Goal: Transaction & Acquisition: Purchase product/service

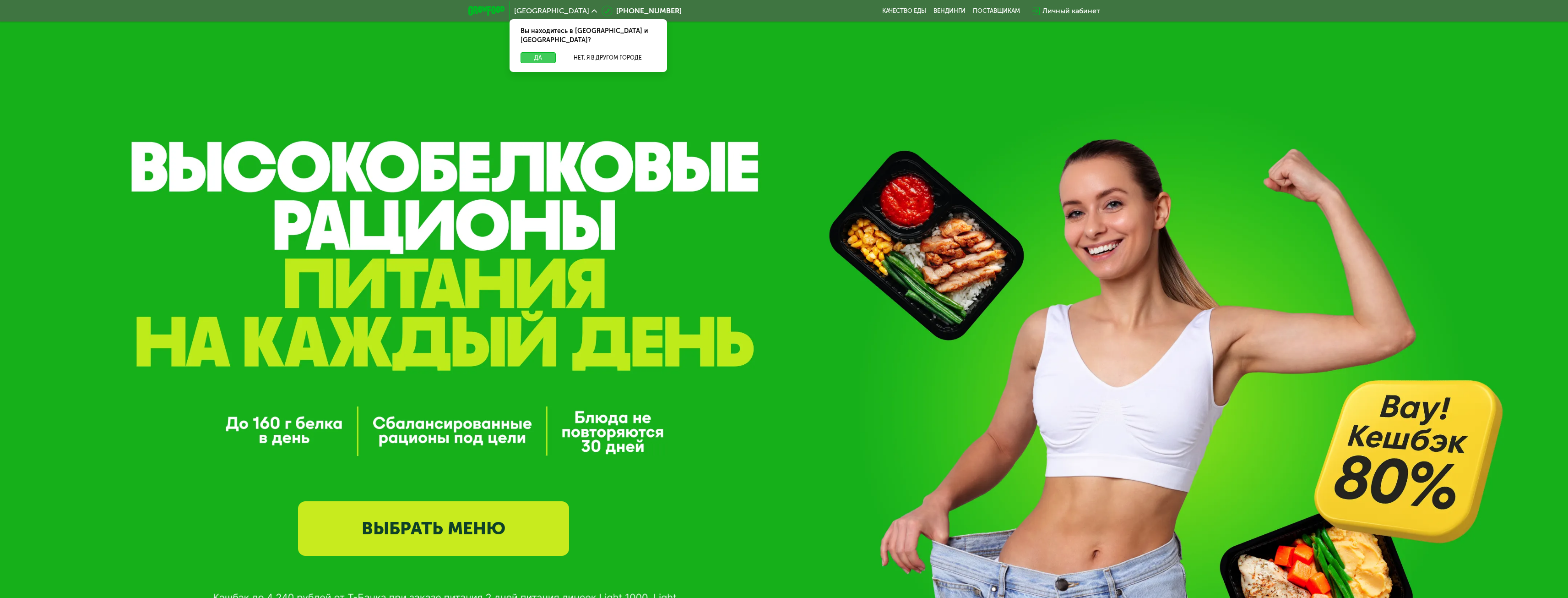
click at [542, 52] on button "Да" at bounding box center [538, 57] width 35 height 11
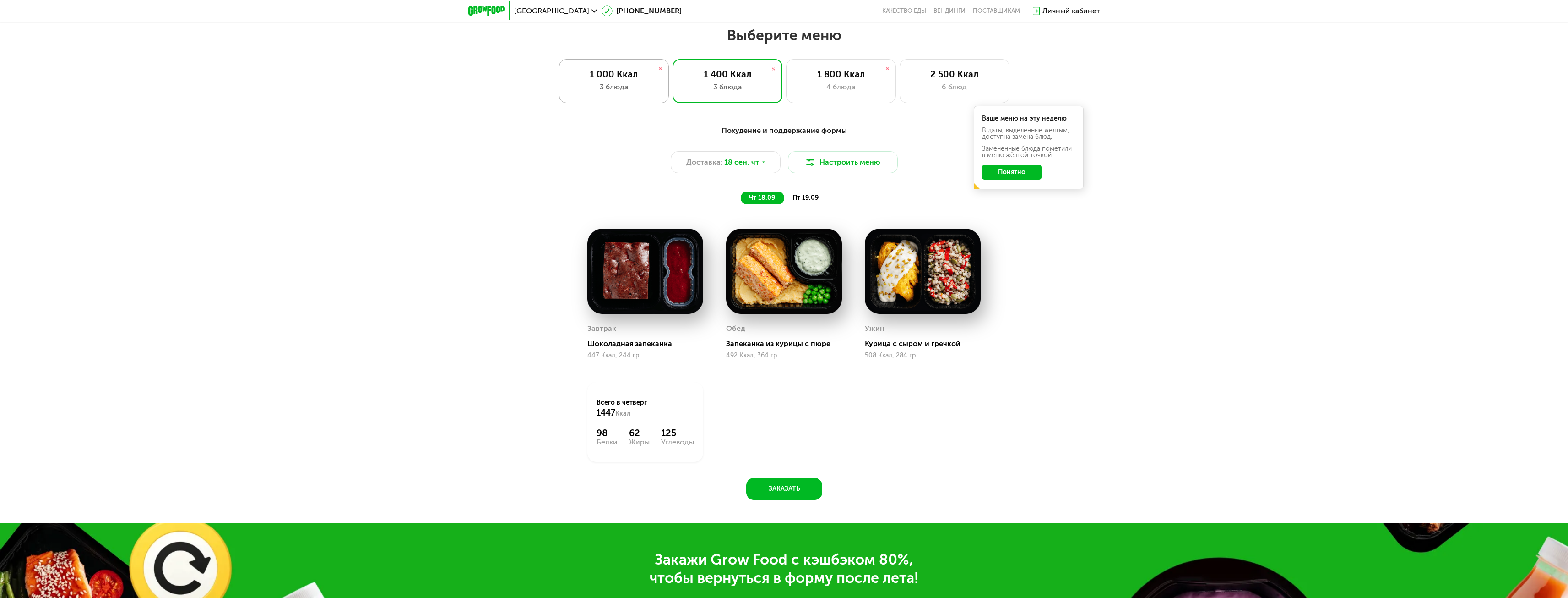
scroll to position [1329, 0]
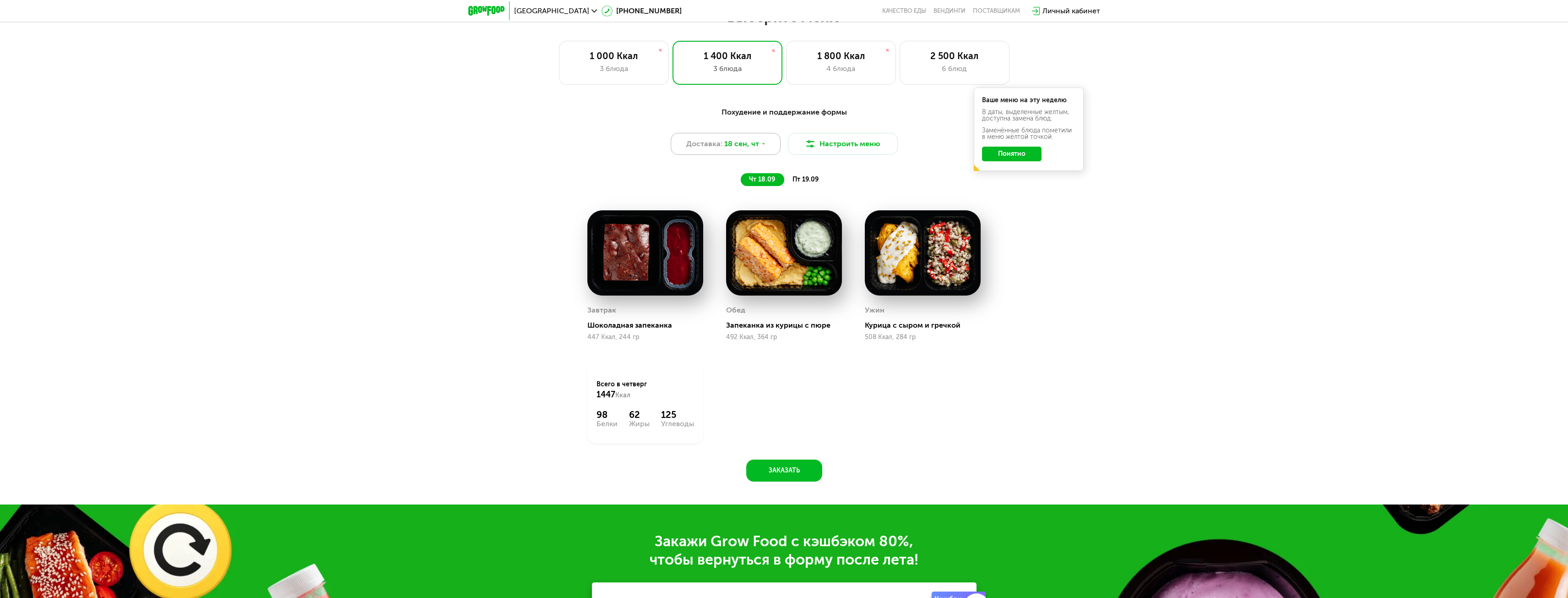
click at [728, 154] on div "Доставка: 18 сен, чт" at bounding box center [725, 143] width 110 height 22
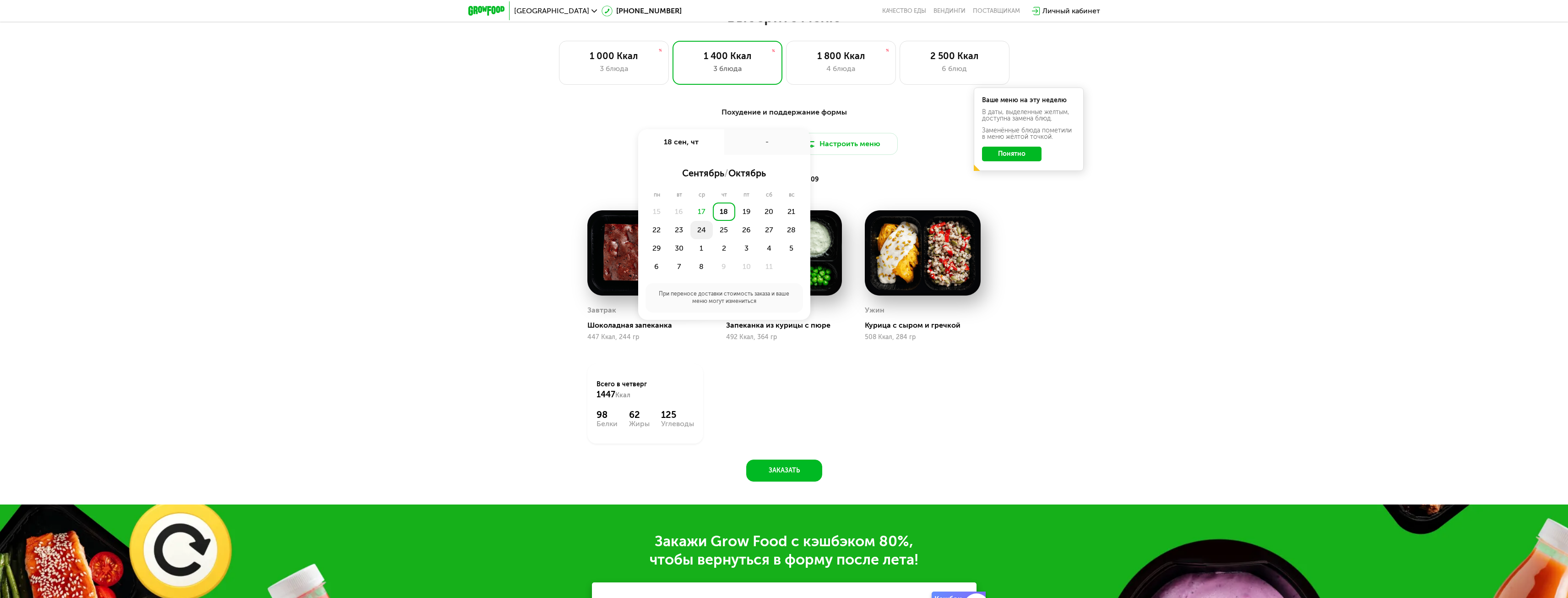
click at [704, 232] on div "24" at bounding box center [701, 229] width 22 height 18
click at [700, 228] on div "07:00-09:00" at bounding box center [686, 222] width 73 height 18
click at [747, 274] on button "Сохранить" at bounding box center [724, 273] width 150 height 18
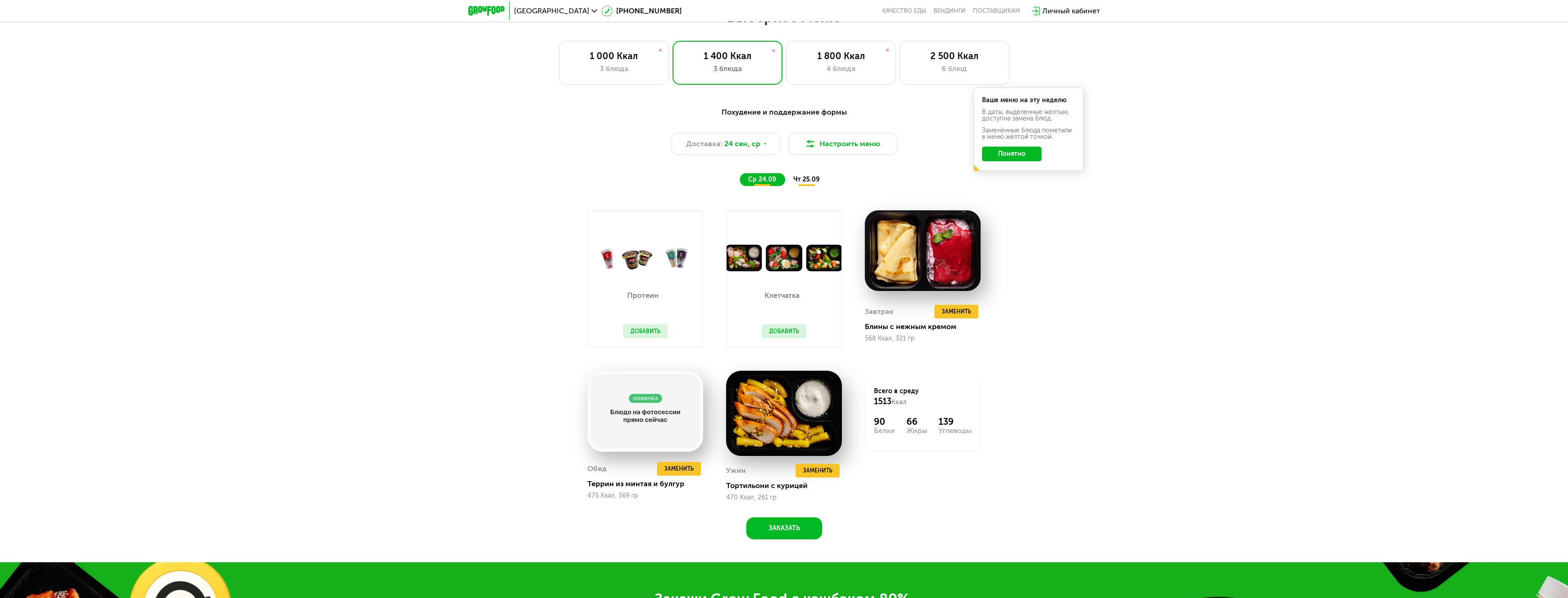
click at [1015, 157] on button "Понятно" at bounding box center [1011, 153] width 60 height 14
click at [687, 466] on button "Заменить" at bounding box center [678, 468] width 44 height 14
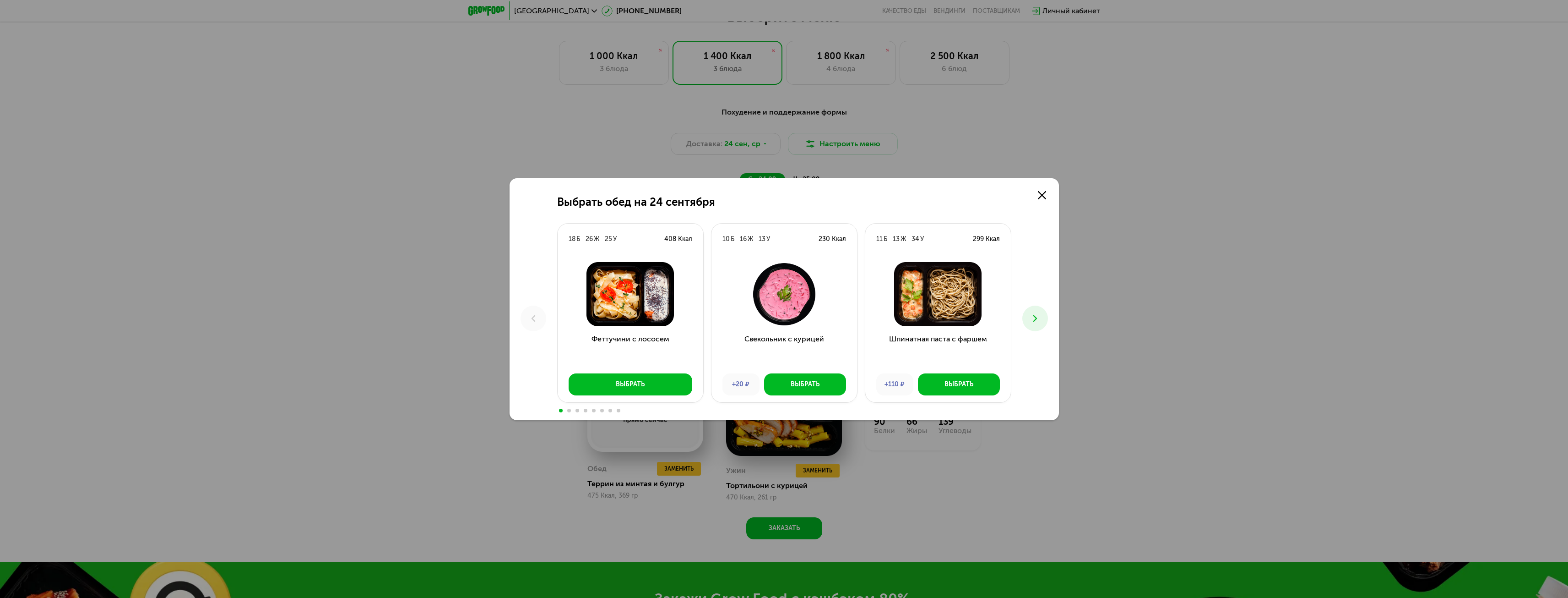
click at [683, 470] on div "Выбрать обед на [DATE] Б 26 Ж 25 У 408 Ккал Феттучини с лососем Выбрать 10 Б 16…" at bounding box center [784, 299] width 1568 height 598
click at [1031, 316] on icon at bounding box center [1035, 318] width 11 height 11
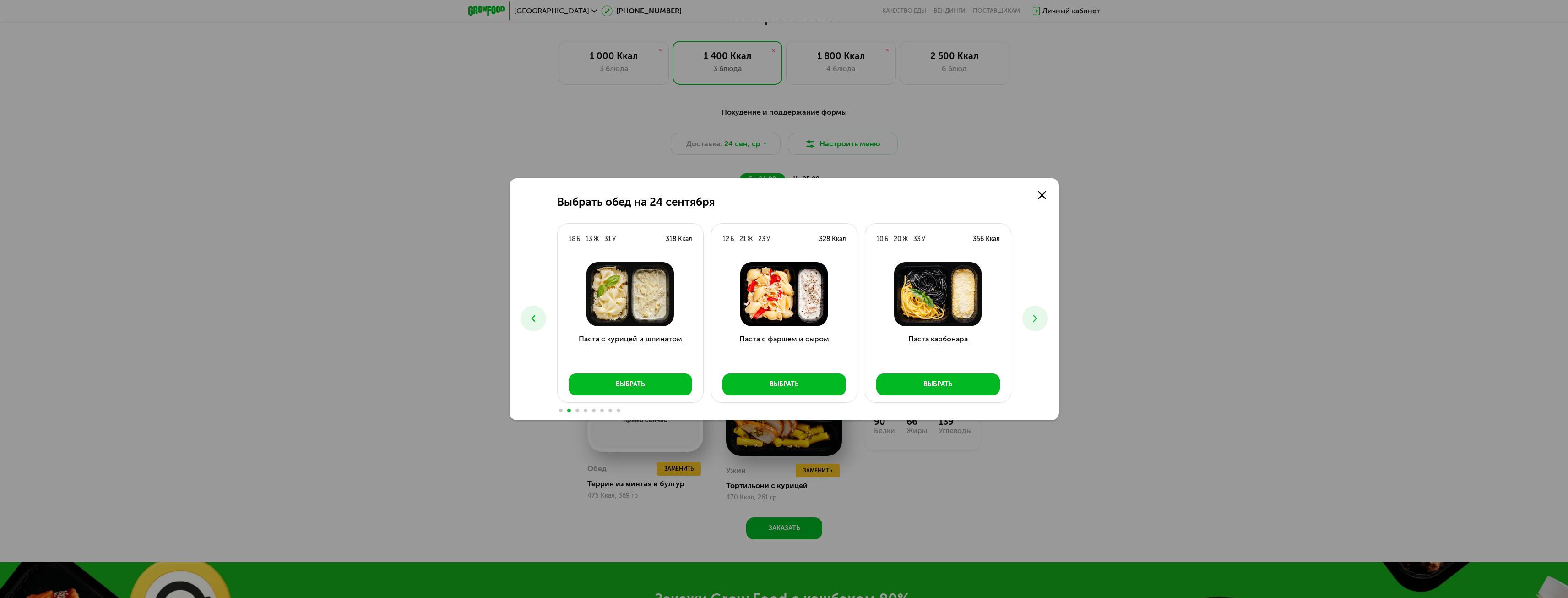
click at [1031, 316] on icon at bounding box center [1035, 318] width 11 height 11
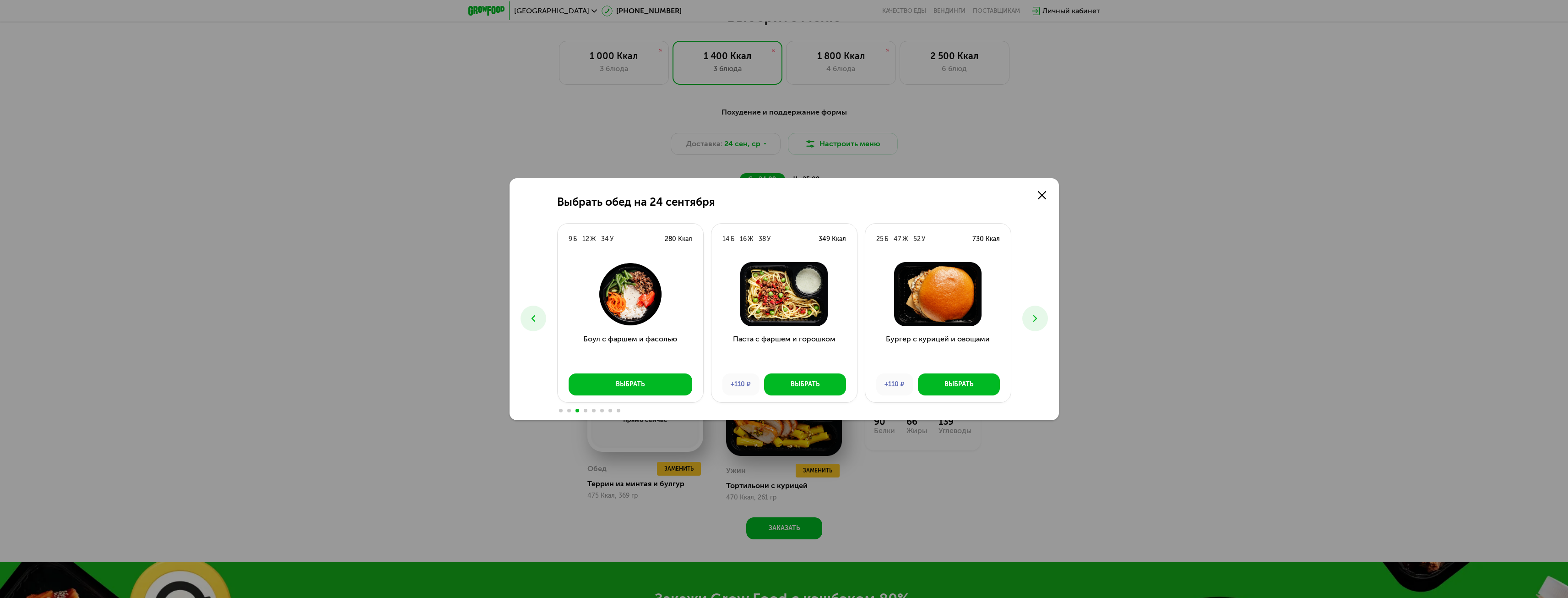
click at [1031, 316] on icon at bounding box center [1035, 318] width 11 height 11
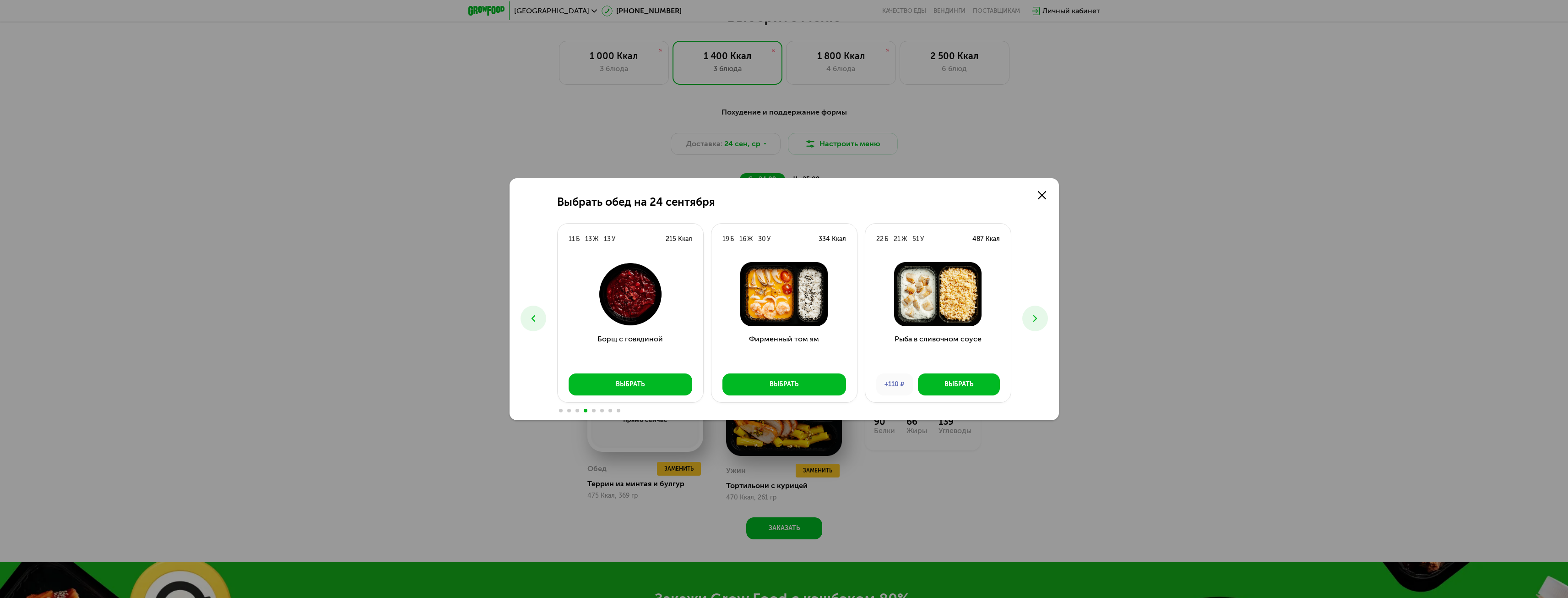
click at [1031, 316] on icon at bounding box center [1035, 318] width 11 height 11
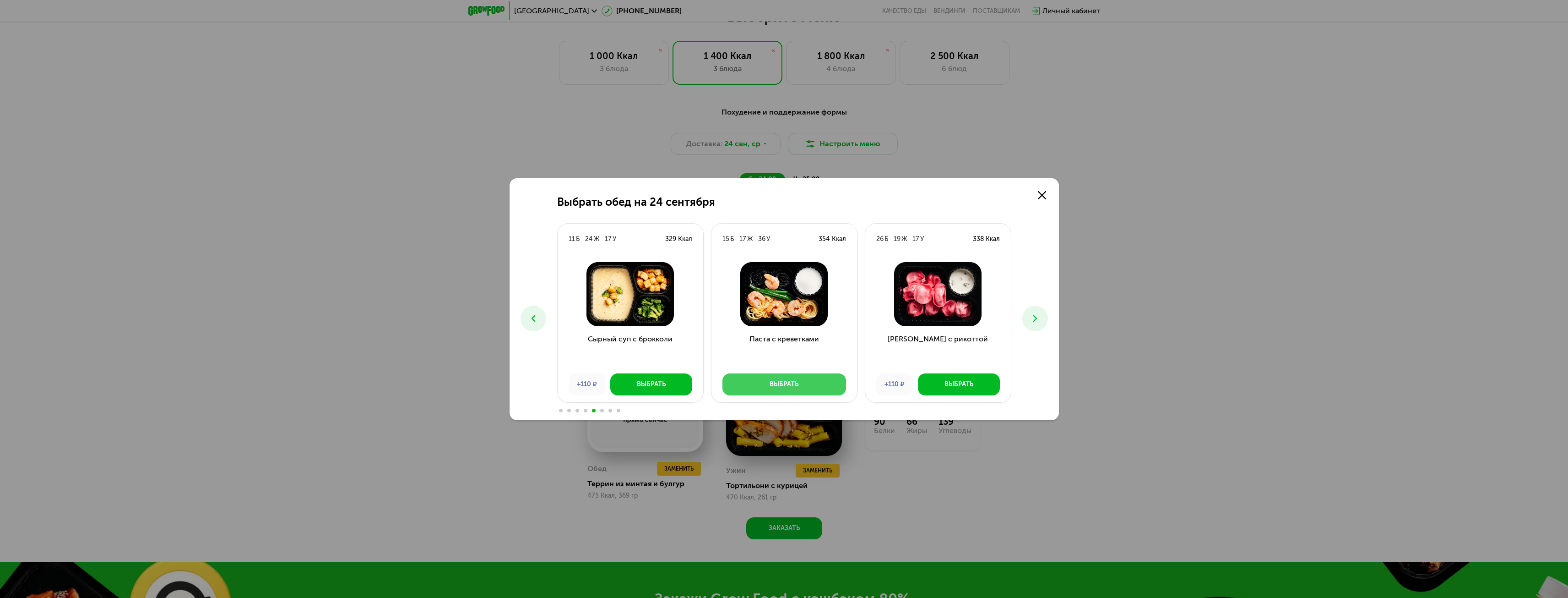
click at [791, 387] on div "Выбрать" at bounding box center [784, 384] width 29 height 9
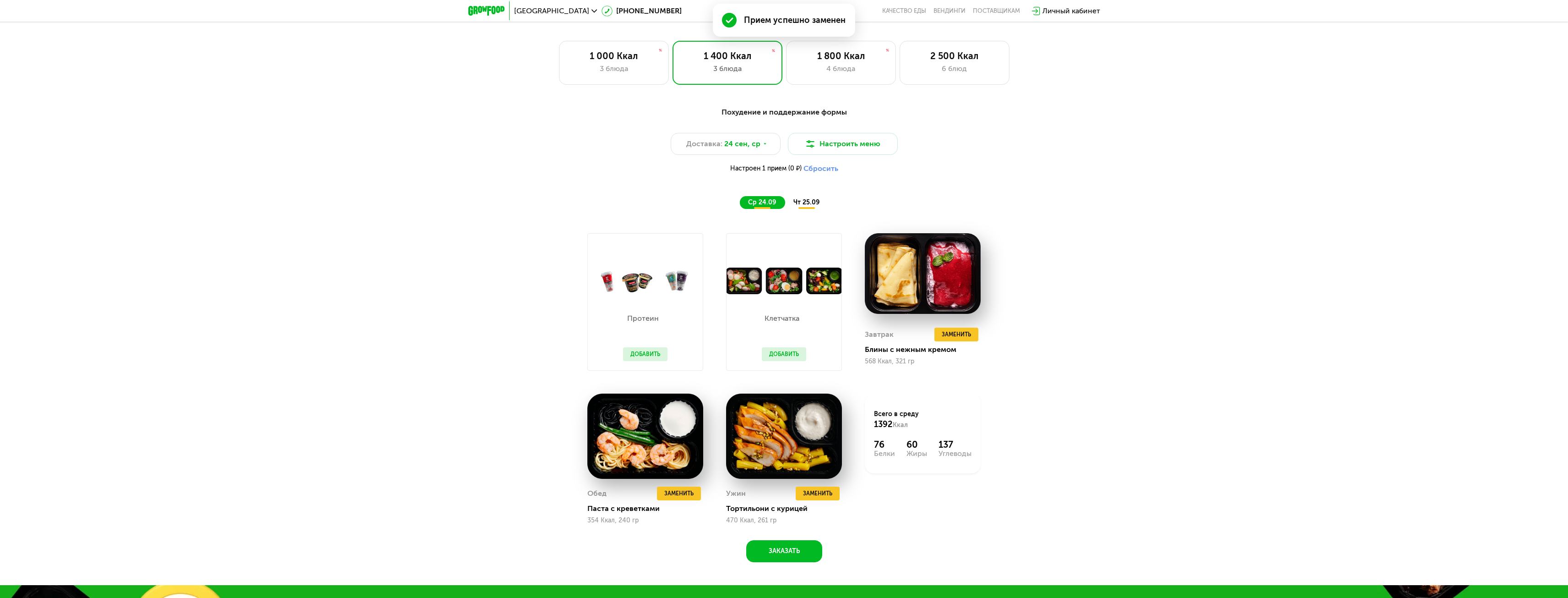
click at [806, 206] on span "чт 25.09" at bounding box center [806, 202] width 26 height 8
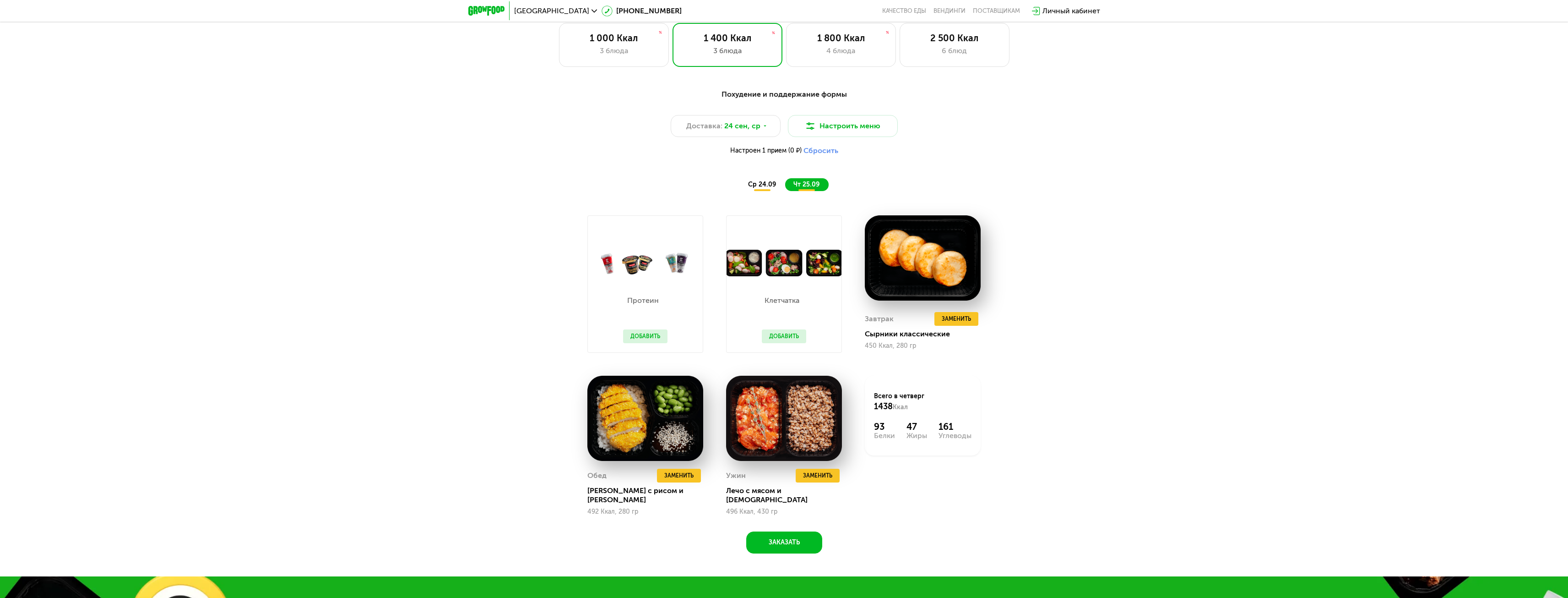
scroll to position [1420, 0]
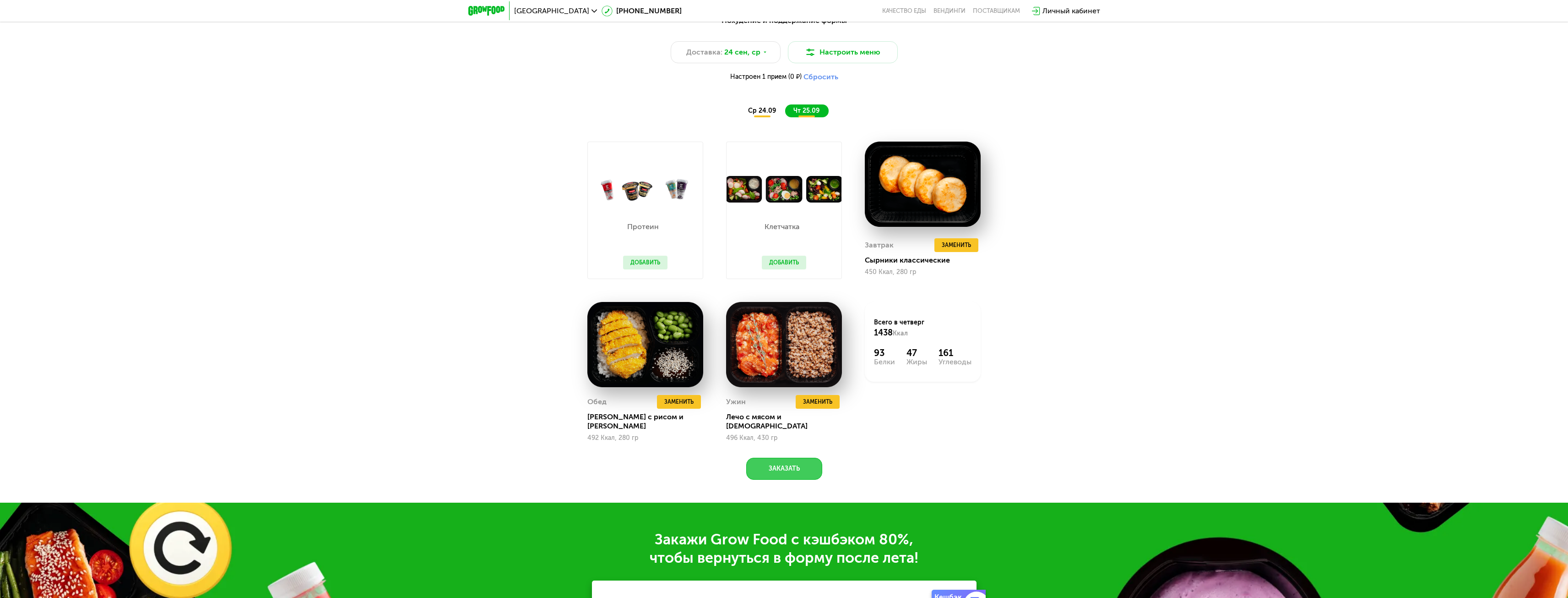
click at [769, 466] on button "Заказать" at bounding box center [784, 468] width 76 height 22
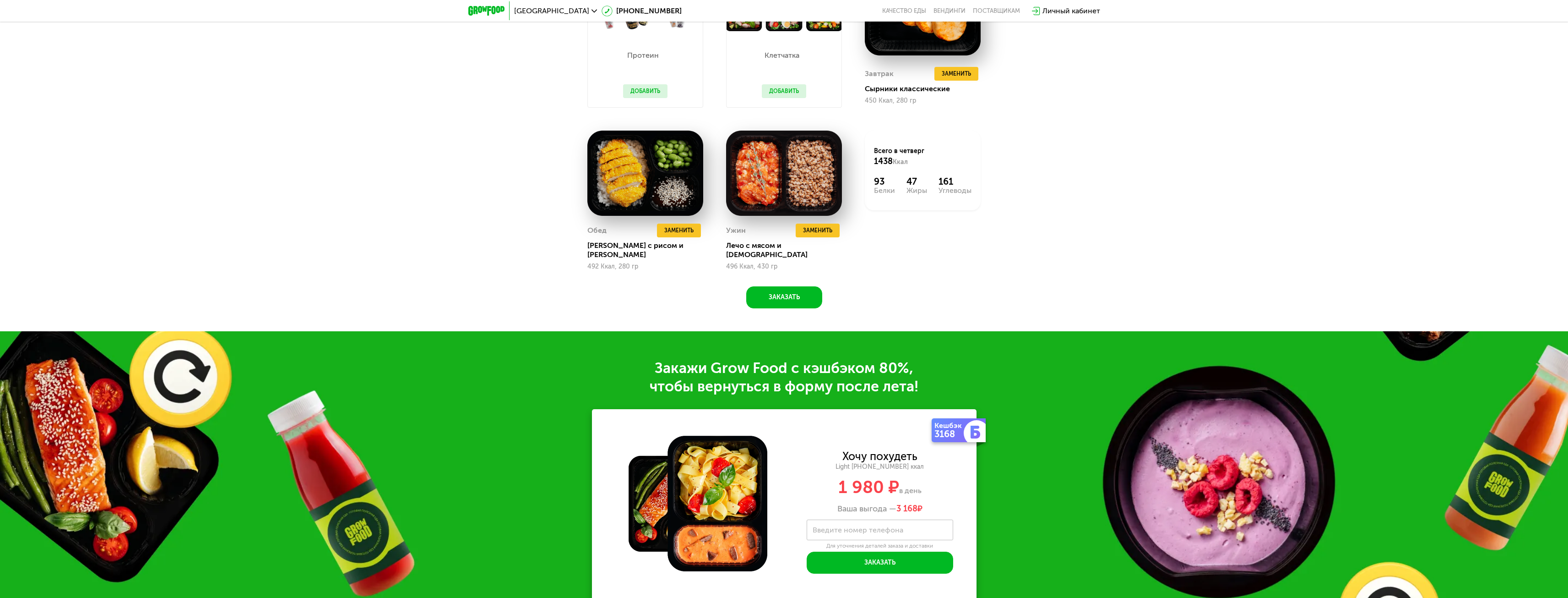
scroll to position [1413, 0]
